Goal: Find specific page/section: Find specific page/section

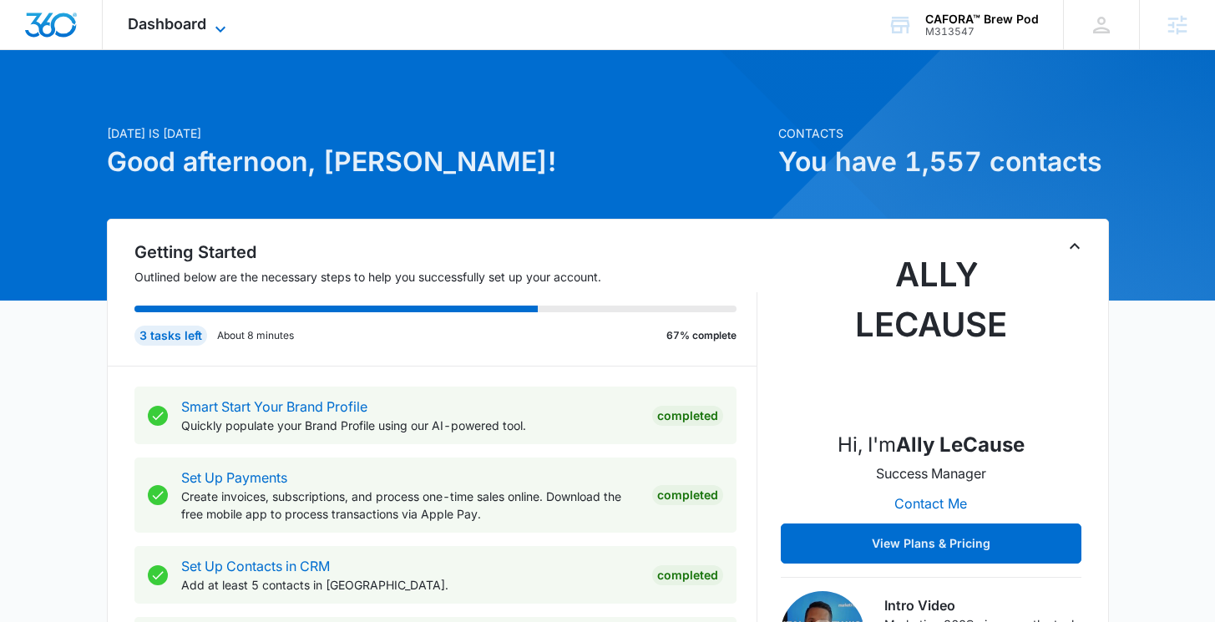
click at [198, 16] on span "Dashboard" at bounding box center [167, 24] width 78 height 18
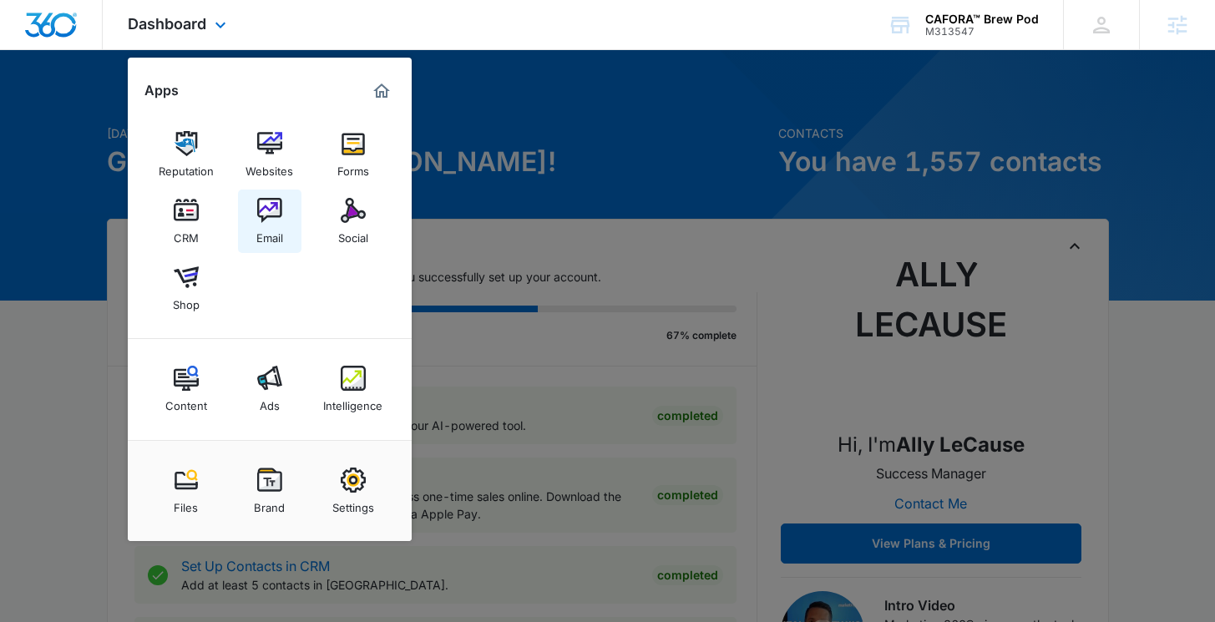
click at [263, 220] on img at bounding box center [269, 210] width 25 height 25
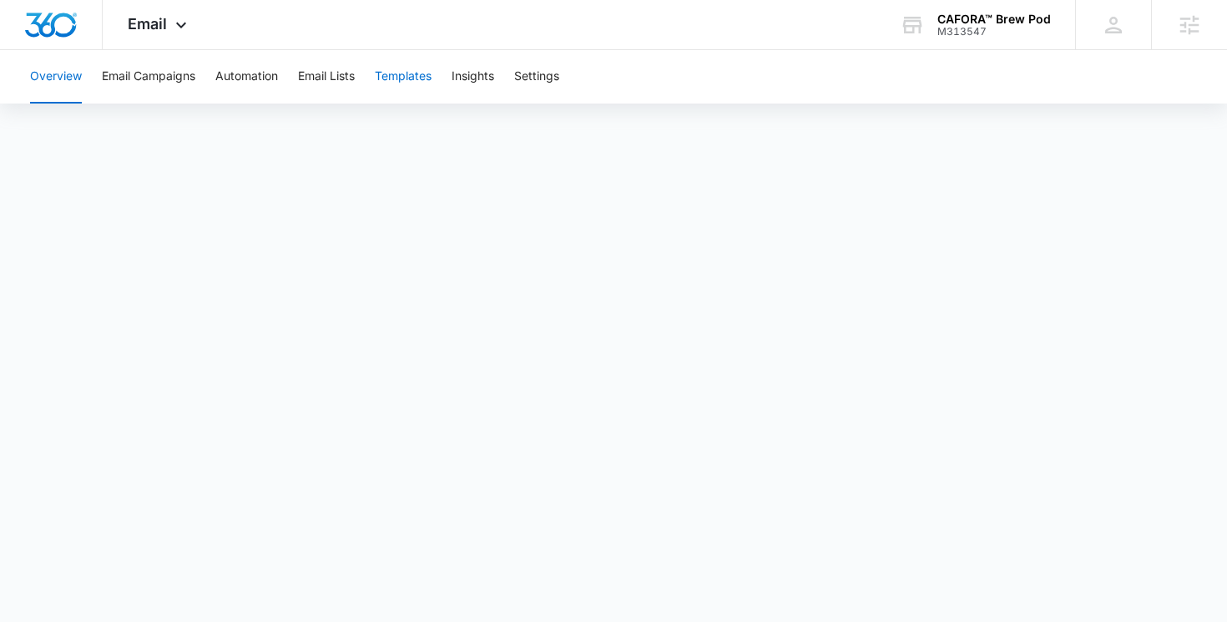
click at [419, 78] on button "Templates" at bounding box center [403, 76] width 57 height 53
